Goal: Information Seeking & Learning: Check status

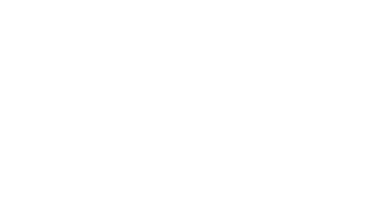
select select "en"
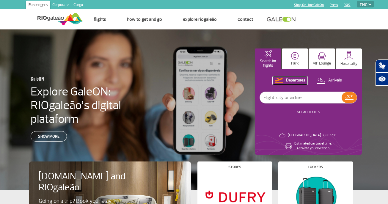
click at [293, 81] on p "Departures" at bounding box center [295, 81] width 19 height 6
click at [287, 80] on p "Departures" at bounding box center [295, 81] width 19 height 6
click at [351, 95] on img at bounding box center [349, 97] width 8 height 5
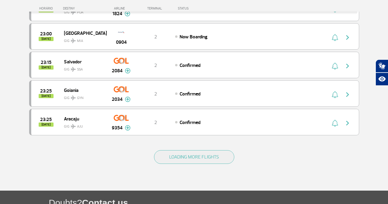
scroll to position [537, 0]
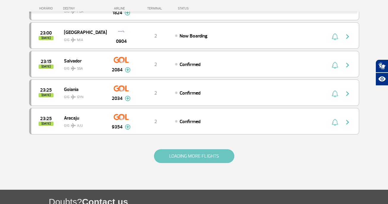
click at [170, 155] on button "LOADING MORE FLIGHTS" at bounding box center [194, 156] width 80 height 14
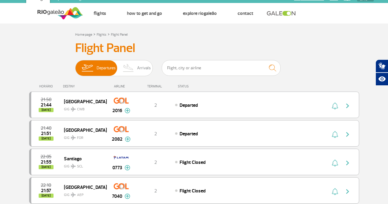
scroll to position [0, 0]
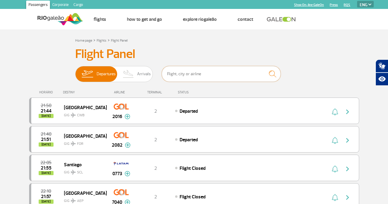
click at [190, 75] on input "text" at bounding box center [221, 74] width 119 height 16
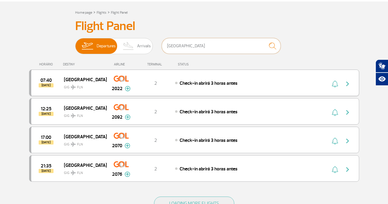
scroll to position [28, 0]
type input "[GEOGRAPHIC_DATA]"
